Goal: Information Seeking & Learning: Check status

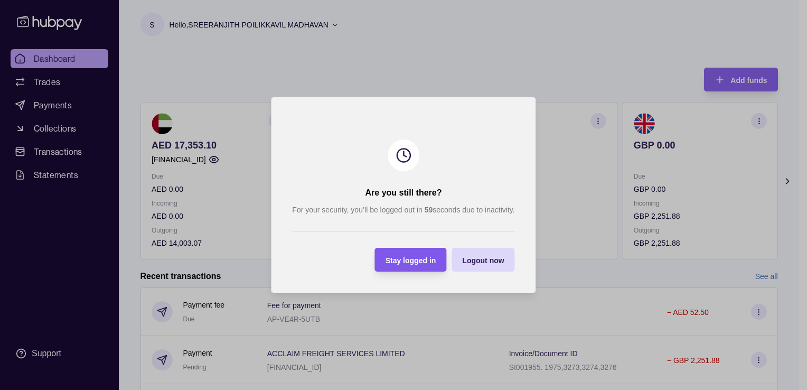
click at [380, 265] on div "Stay logged in" at bounding box center [403, 260] width 67 height 24
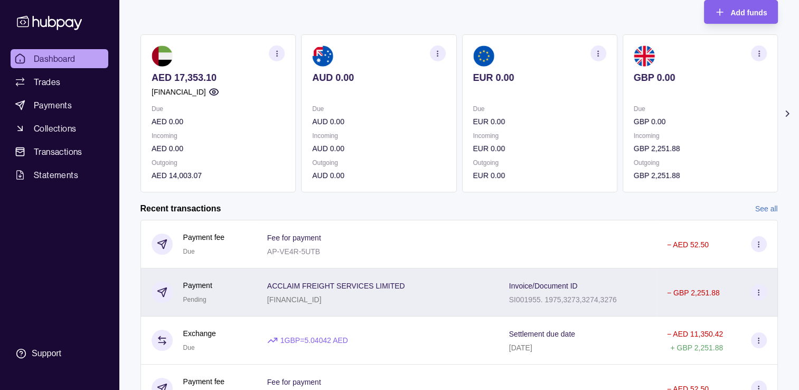
scroll to position [173, 0]
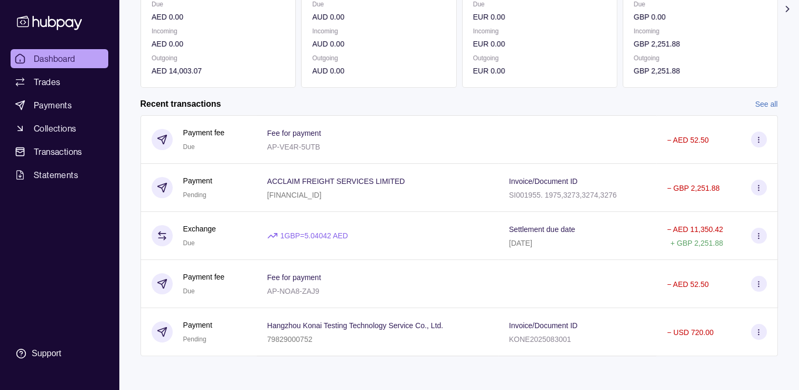
click at [762, 100] on link "See all" at bounding box center [766, 104] width 23 height 12
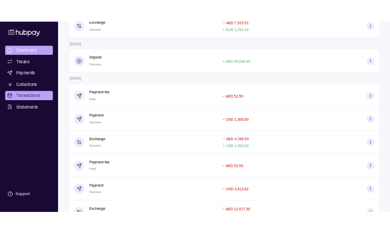
scroll to position [710, 0]
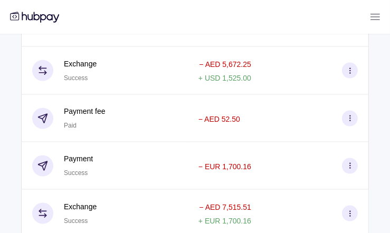
drag, startPoint x: 162, startPoint y: 54, endPoint x: 167, endPoint y: 48, distance: 7.9
click at [162, 54] on div "Exchange Success" at bounding box center [104, 71] width 167 height 48
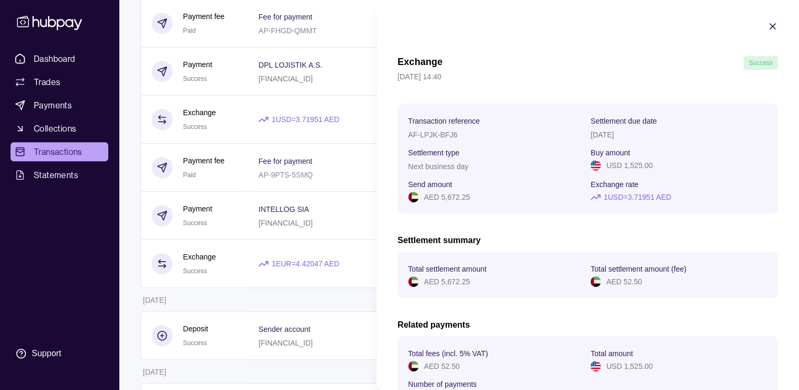
scroll to position [456, 0]
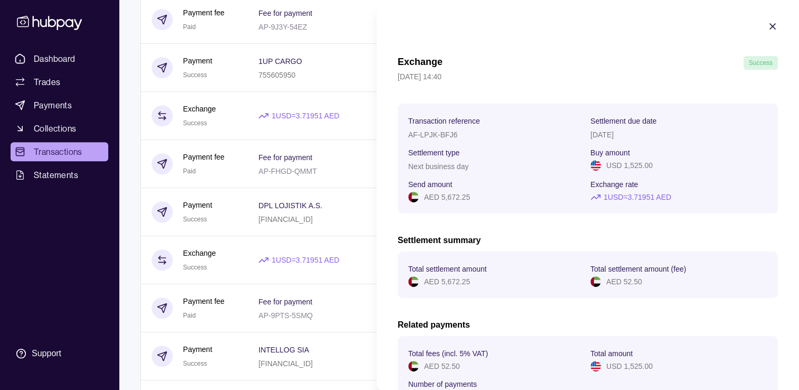
click at [767, 24] on icon "button" at bounding box center [772, 26] width 11 height 11
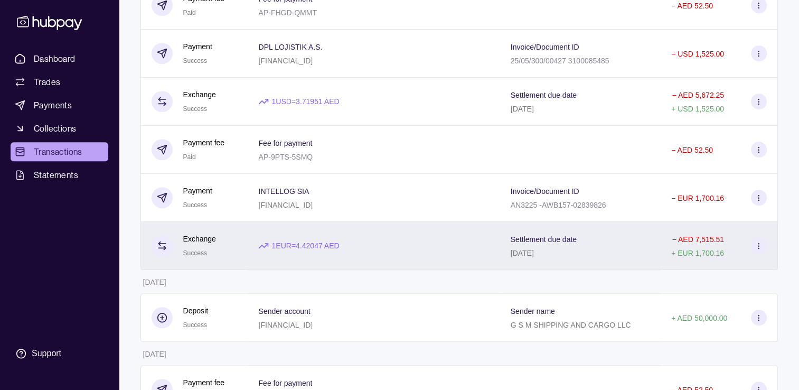
scroll to position [667, 0]
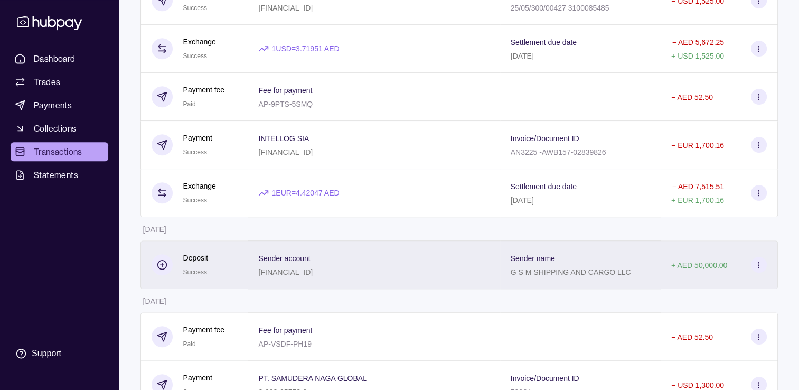
click at [313, 272] on p "[FINANCIAL_ID]" at bounding box center [285, 272] width 54 height 8
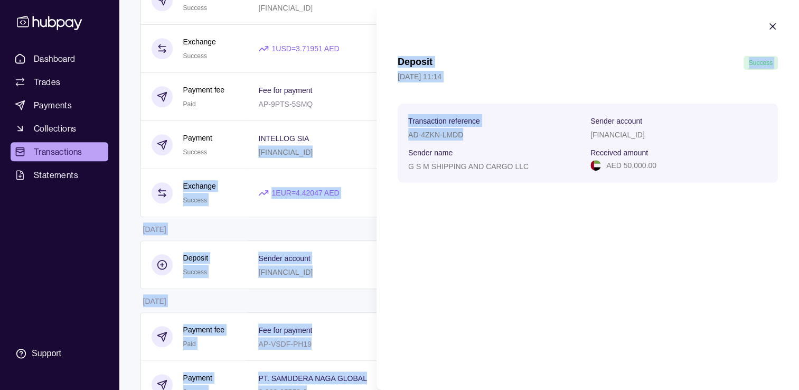
drag, startPoint x: 462, startPoint y: 136, endPoint x: 363, endPoint y: 136, distance: 98.7
drag, startPoint x: 363, startPoint y: 136, endPoint x: 463, endPoint y: 144, distance: 99.6
click at [463, 144] on section "Transaction reference AD-4ZKN-LMDD Sender account [FINANCIAL_ID] Sender name G …" at bounding box center [587, 143] width 359 height 58
click at [457, 136] on p "AD-4ZKN-LMDD" at bounding box center [435, 134] width 55 height 8
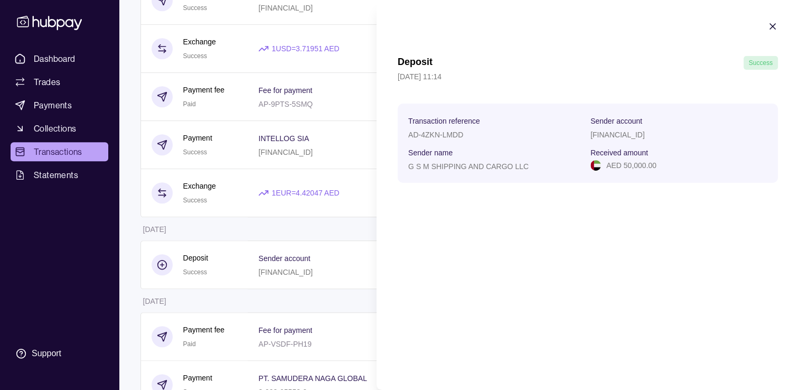
click at [466, 210] on div "Deposit Success [DATE] 11:14 Transaction reference AD-4ZKN-LMDD Sender account …" at bounding box center [587, 195] width 422 height 390
drag, startPoint x: 463, startPoint y: 134, endPoint x: 402, endPoint y: 138, distance: 60.8
click at [402, 138] on section "Transaction reference AD-4ZKN-LMDD Sender account [FINANCIAL_ID] Sender name G …" at bounding box center [588, 142] width 380 height 79
copy p "AD-4ZKN-LMDD"
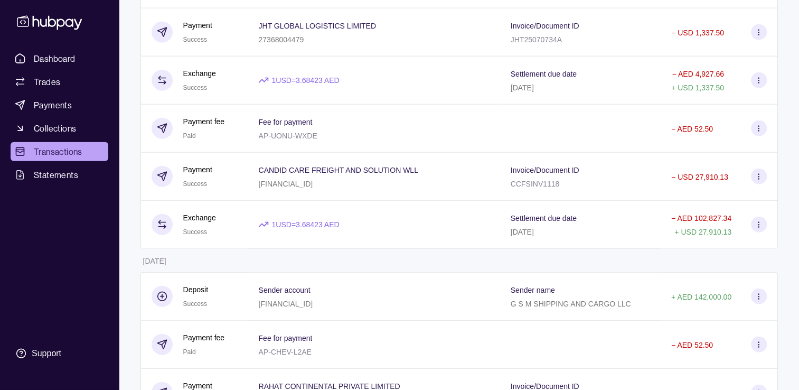
scroll to position [2534, 0]
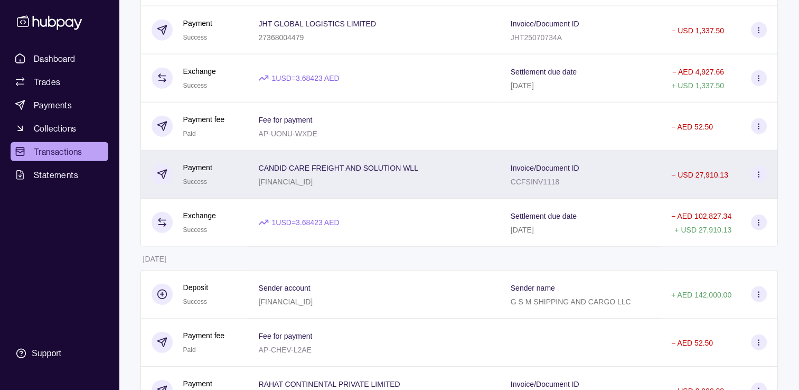
click at [327, 187] on div "[FINANCIAL_ID]" at bounding box center [337, 181] width 159 height 13
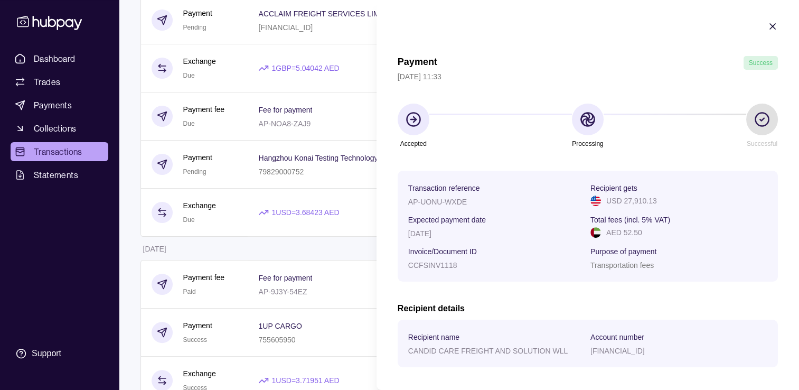
scroll to position [211, 0]
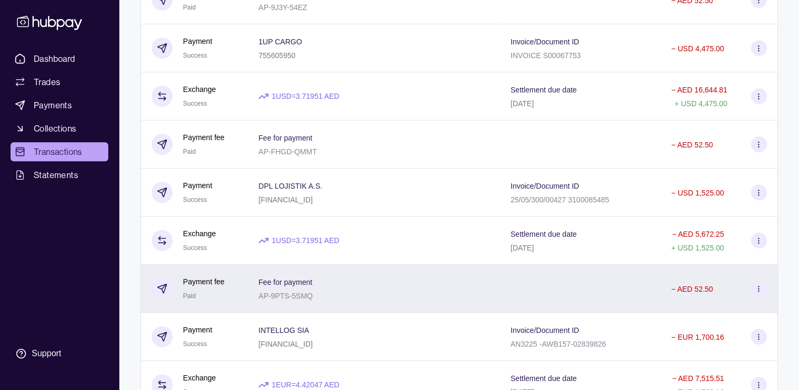
scroll to position [528, 0]
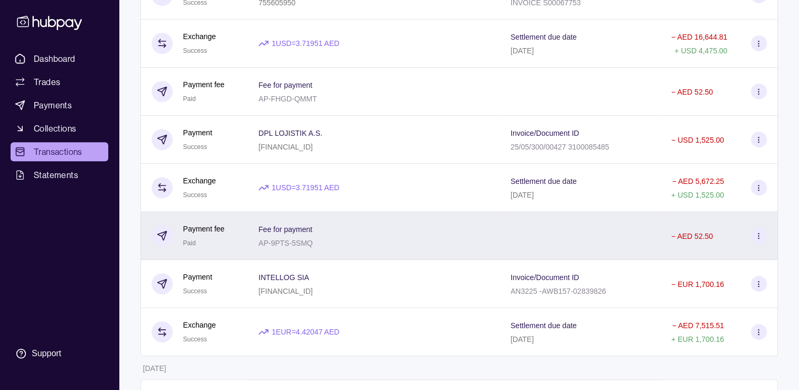
click at [306, 247] on p "AP-9PTS-5SMQ" at bounding box center [285, 243] width 54 height 8
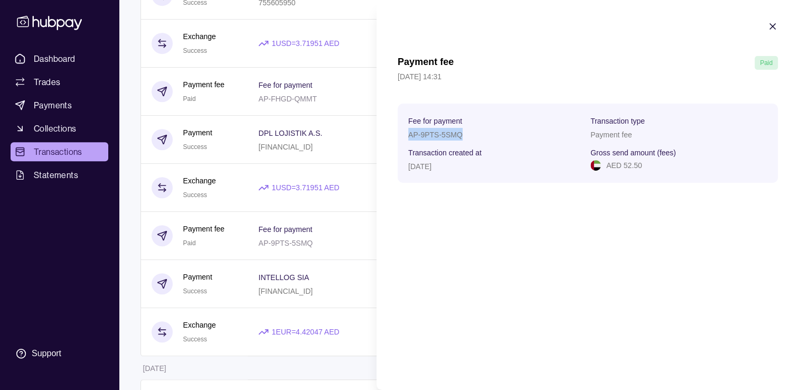
drag, startPoint x: 460, startPoint y: 134, endPoint x: 402, endPoint y: 134, distance: 58.1
click at [402, 134] on section "Fee for payment AP-9PTS-5SMQ Transaction type Payment fee Transaction created a…" at bounding box center [588, 142] width 380 height 79
copy p "AP-9PTS-5SMQ"
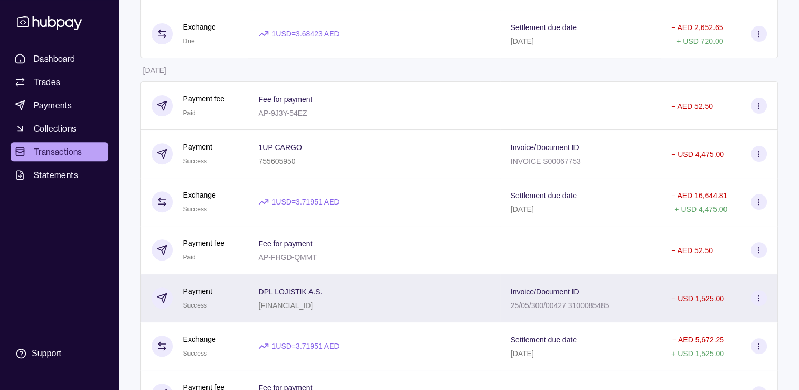
scroll to position [422, 0]
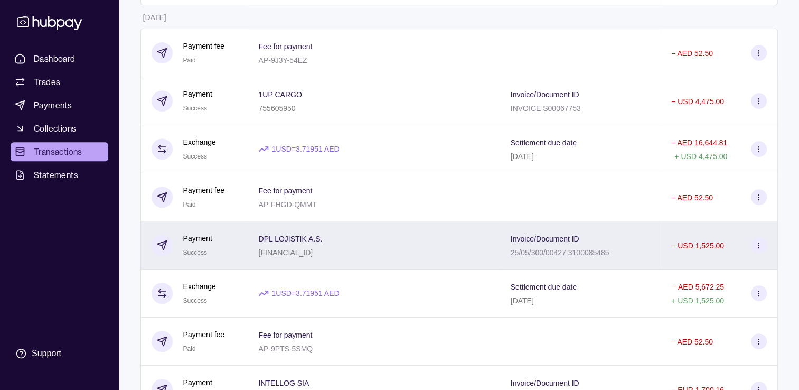
click at [467, 258] on div "DPL LOJISTIK A.S. [FINANCIAL_ID]" at bounding box center [373, 245] width 231 height 26
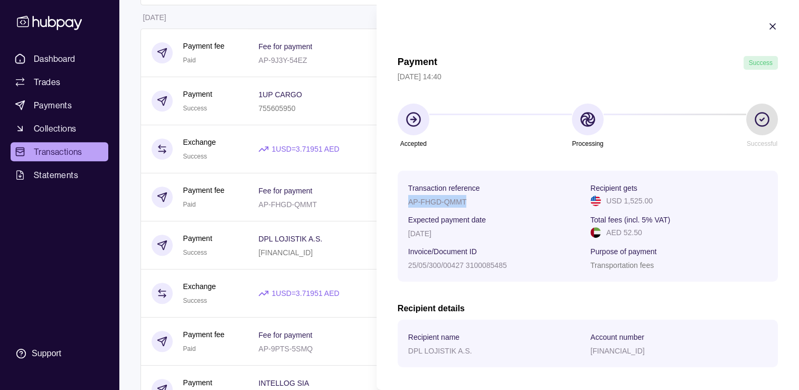
drag, startPoint x: 465, startPoint y: 201, endPoint x: 404, endPoint y: 204, distance: 60.2
click at [404, 204] on section "Transaction reference AP-FHGD-QMMT Recipient gets USD 1,525.00 Expected payment…" at bounding box center [588, 226] width 380 height 111
copy p "AP-FHGD-QMMT"
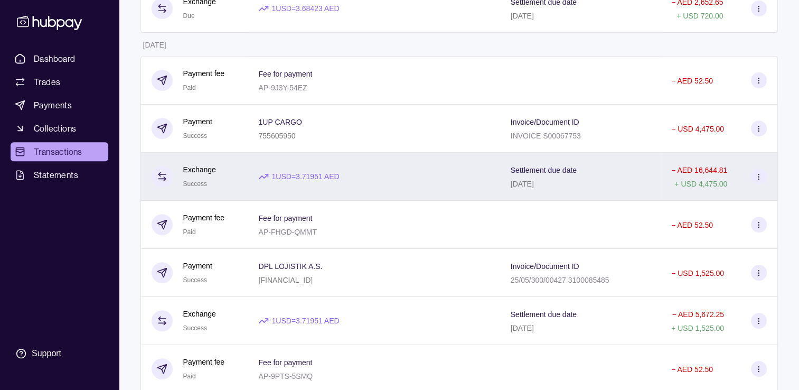
scroll to position [370, 0]
